Goal: Task Accomplishment & Management: Manage account settings

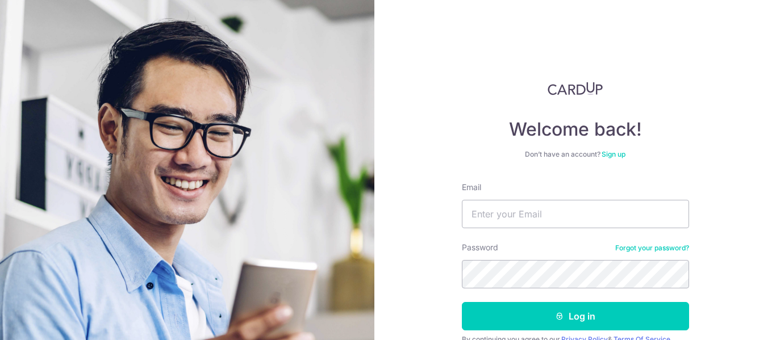
scroll to position [54, 0]
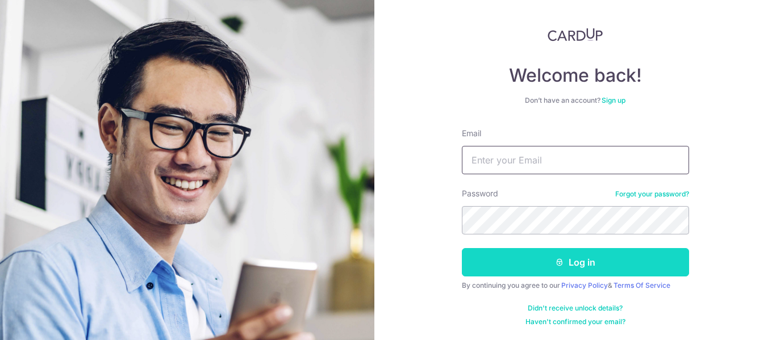
type input "[EMAIL_ADDRESS][DOMAIN_NAME]"
click at [550, 263] on button "Log in" at bounding box center [575, 262] width 227 height 28
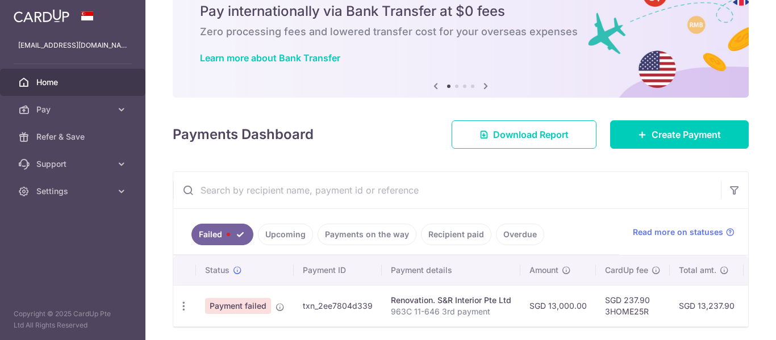
scroll to position [95, 0]
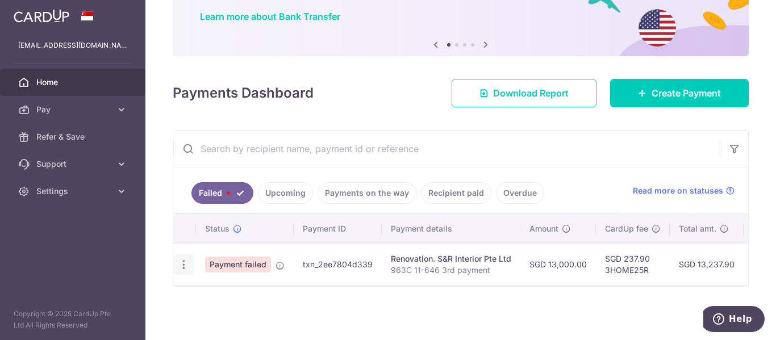
click at [185, 264] on icon "button" at bounding box center [184, 265] width 12 height 12
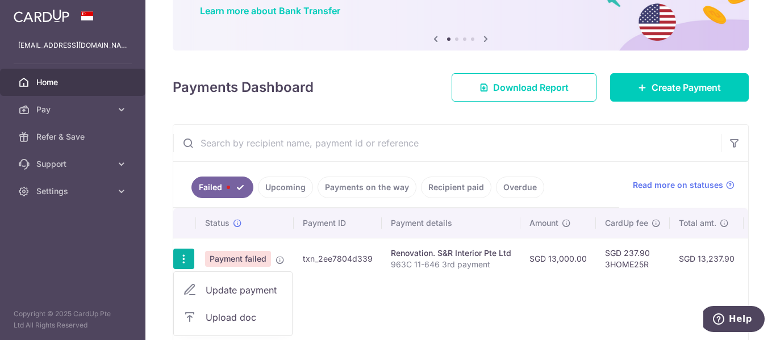
click at [211, 287] on span "Update payment" at bounding box center [244, 290] width 77 height 14
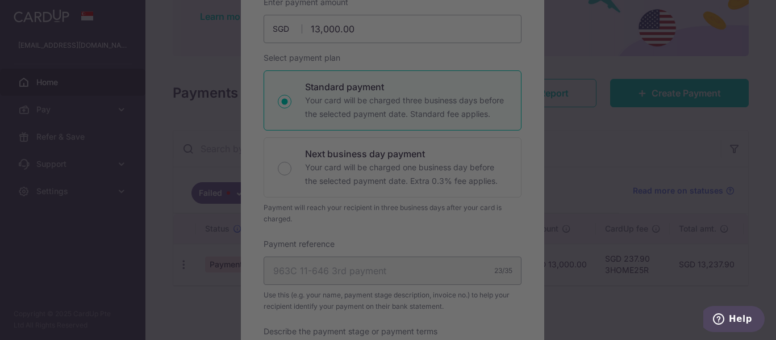
scroll to position [341, 0]
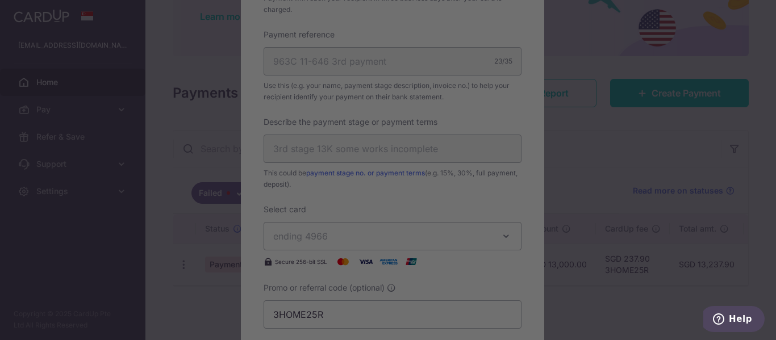
click at [462, 25] on div at bounding box center [391, 171] width 783 height 343
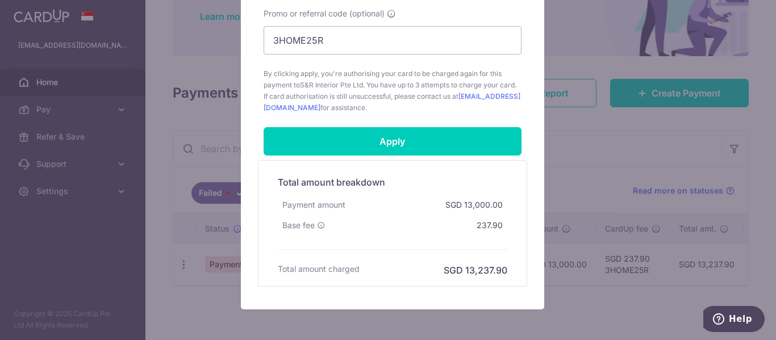
scroll to position [553, 0]
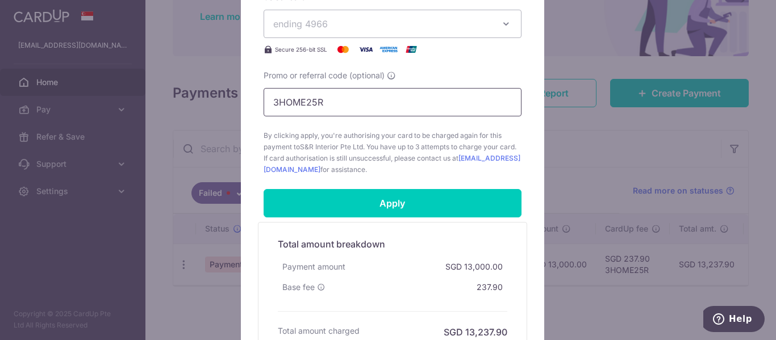
click at [467, 91] on input "3HOME25R" at bounding box center [392, 102] width 258 height 28
click at [491, 29] on button "ending 4966" at bounding box center [392, 24] width 258 height 28
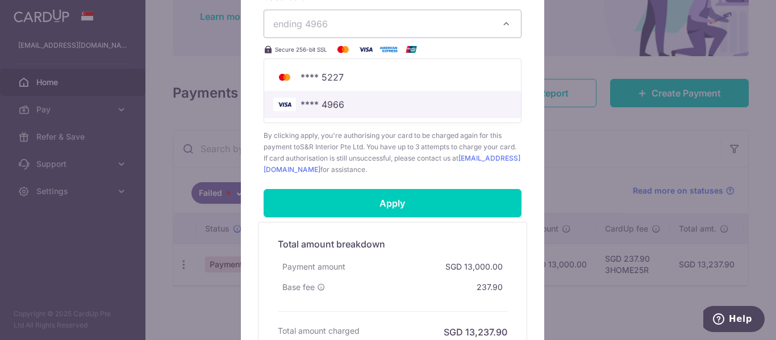
click at [475, 109] on span "**** 4966" at bounding box center [392, 105] width 238 height 14
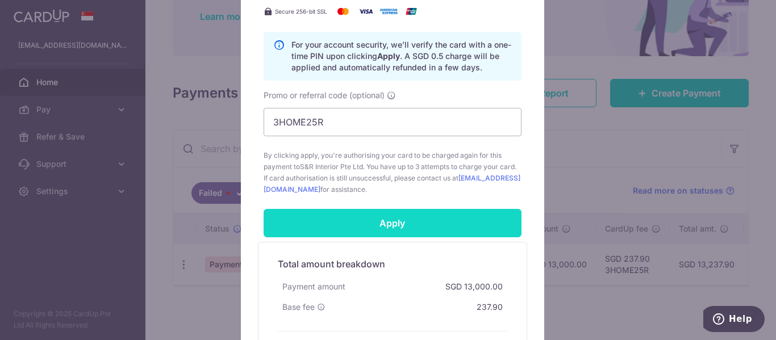
scroll to position [610, 0]
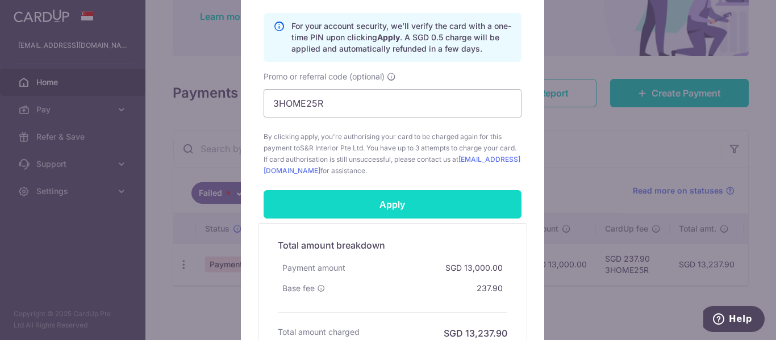
click at [403, 206] on input "Apply" at bounding box center [392, 204] width 258 height 28
